Goal: Task Accomplishment & Management: Manage account settings

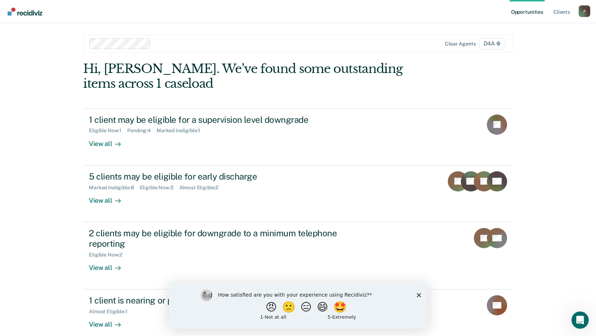
click at [418, 294] on polygon "Close survey" at bounding box center [418, 295] width 4 height 4
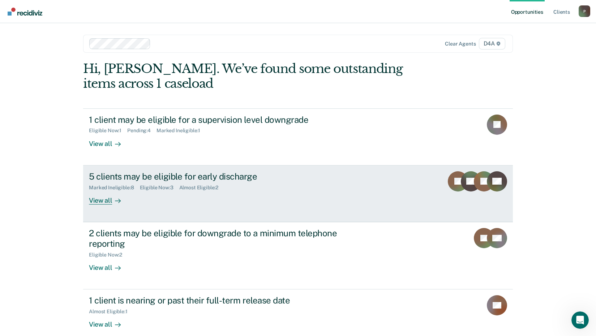
click at [202, 186] on div "Almost Eligible : 2" at bounding box center [201, 188] width 45 height 6
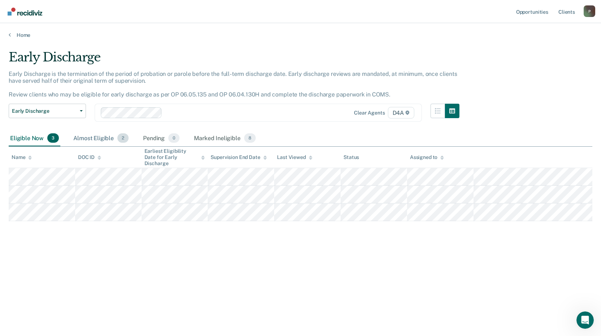
click at [95, 136] on div "Almost Eligible 2" at bounding box center [101, 138] width 58 height 16
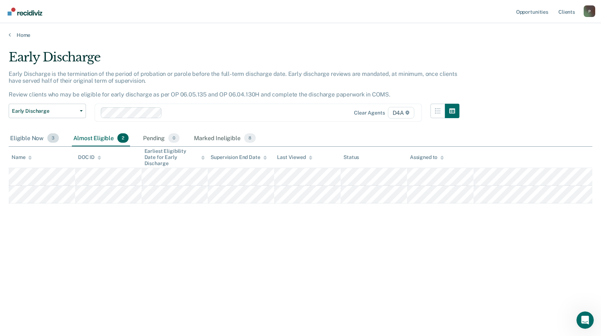
click at [24, 136] on div "Eligible Now 3" at bounding box center [35, 138] width 52 height 16
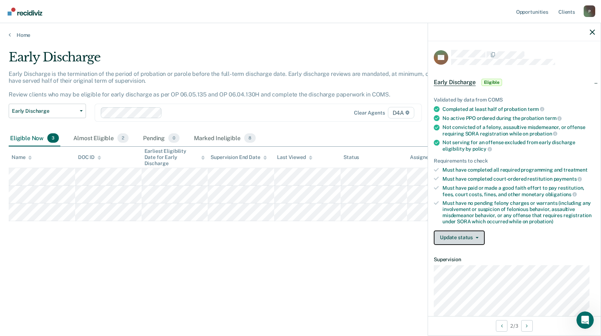
click at [461, 236] on button "Update status" at bounding box center [459, 238] width 51 height 14
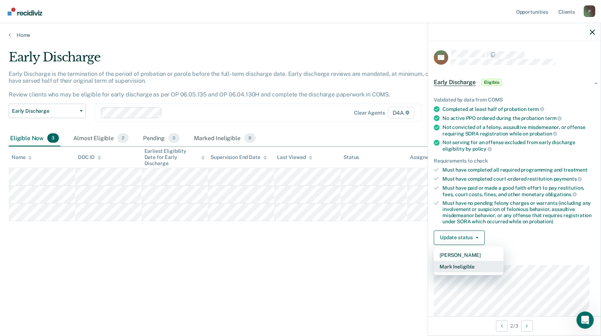
click at [449, 263] on button "Mark Ineligible" at bounding box center [469, 267] width 70 height 12
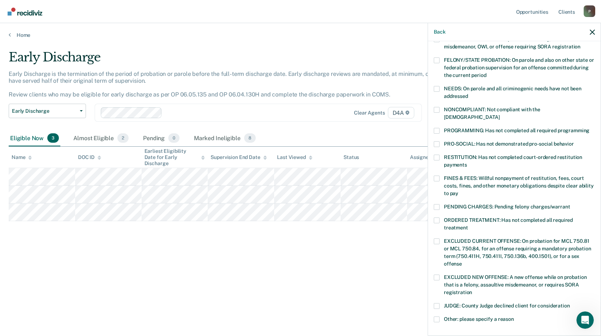
scroll to position [169, 0]
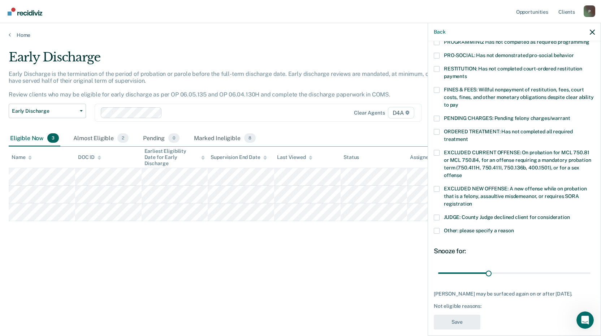
click at [434, 215] on span at bounding box center [437, 218] width 6 height 6
click at [570, 215] on input "JUDGE: County Judge declined client for consideration" at bounding box center [570, 215] width 0 height 0
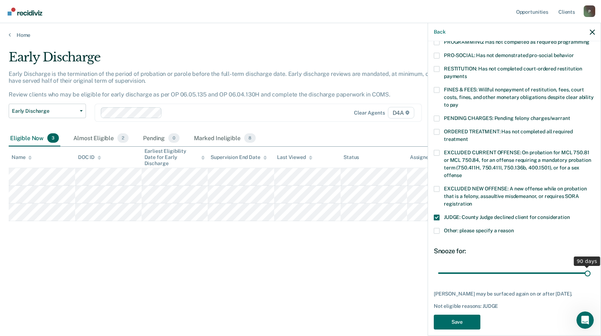
drag, startPoint x: 486, startPoint y: 267, endPoint x: 609, endPoint y: 270, distance: 122.9
type input "90"
click at [591, 270] on input "range" at bounding box center [514, 273] width 152 height 13
click at [463, 315] on button "Save" at bounding box center [457, 322] width 47 height 15
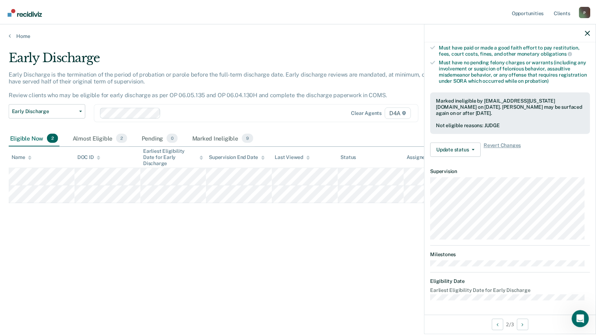
scroll to position [141, 0]
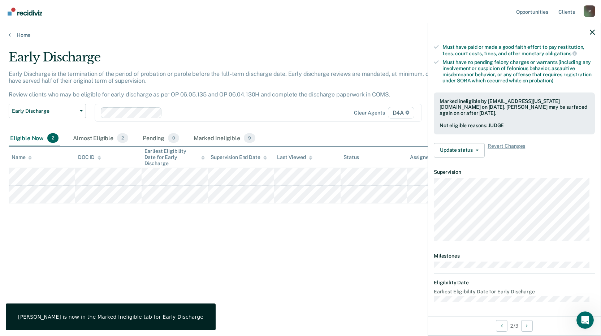
click at [322, 282] on div "Early Discharge Early Discharge is the termination of the period of probation o…" at bounding box center [301, 177] width 584 height 255
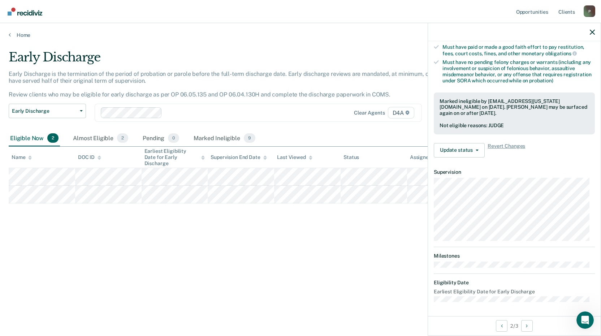
click at [202, 285] on div "Early Discharge Early Discharge is the termination of the period of probation o…" at bounding box center [301, 177] width 584 height 255
click at [171, 33] on link "Home" at bounding box center [301, 35] width 584 height 7
